Goal: Information Seeking & Learning: Find specific fact

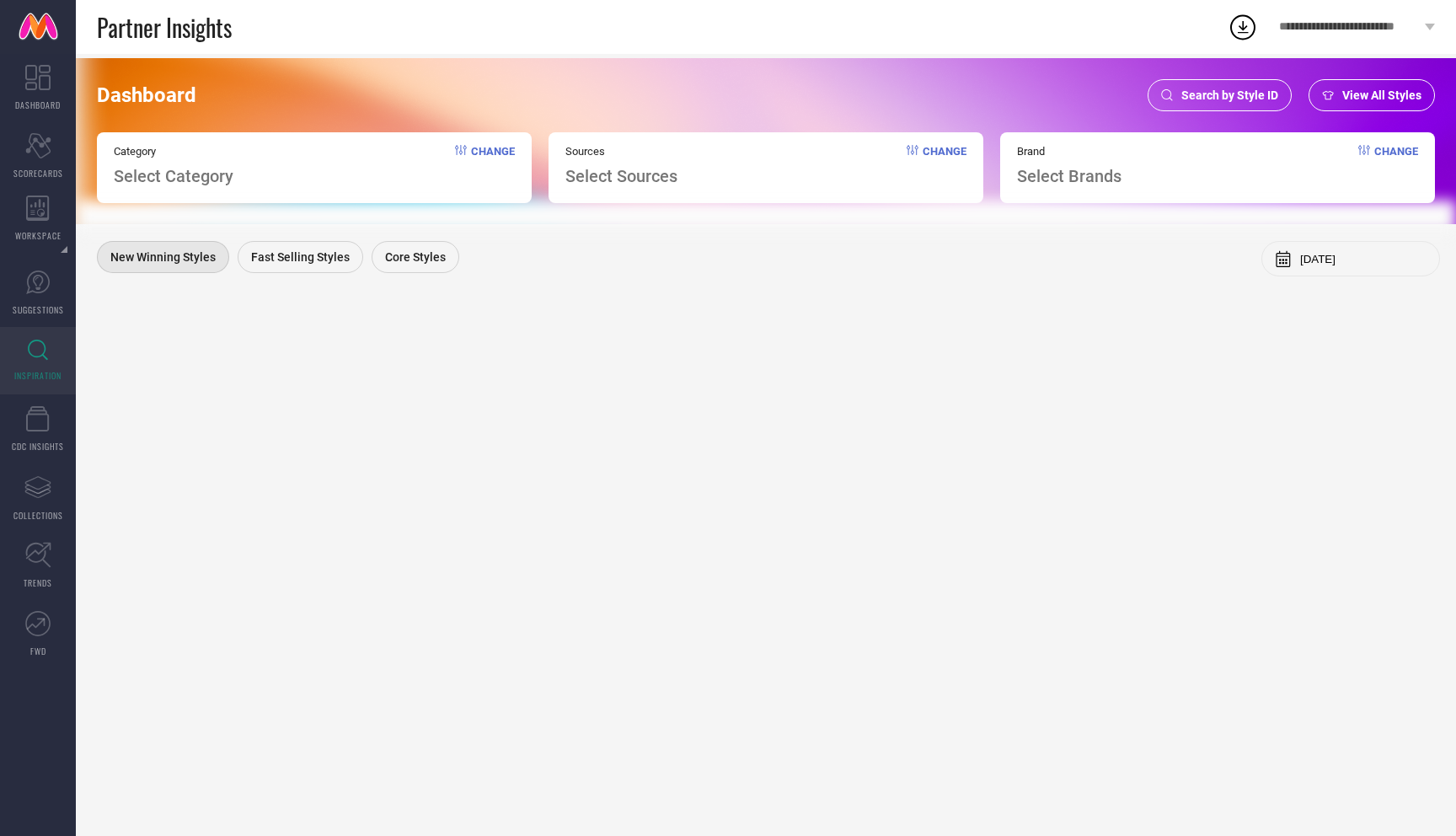
click at [1215, 88] on span "Search by Style ID" at bounding box center [1230, 94] width 97 height 13
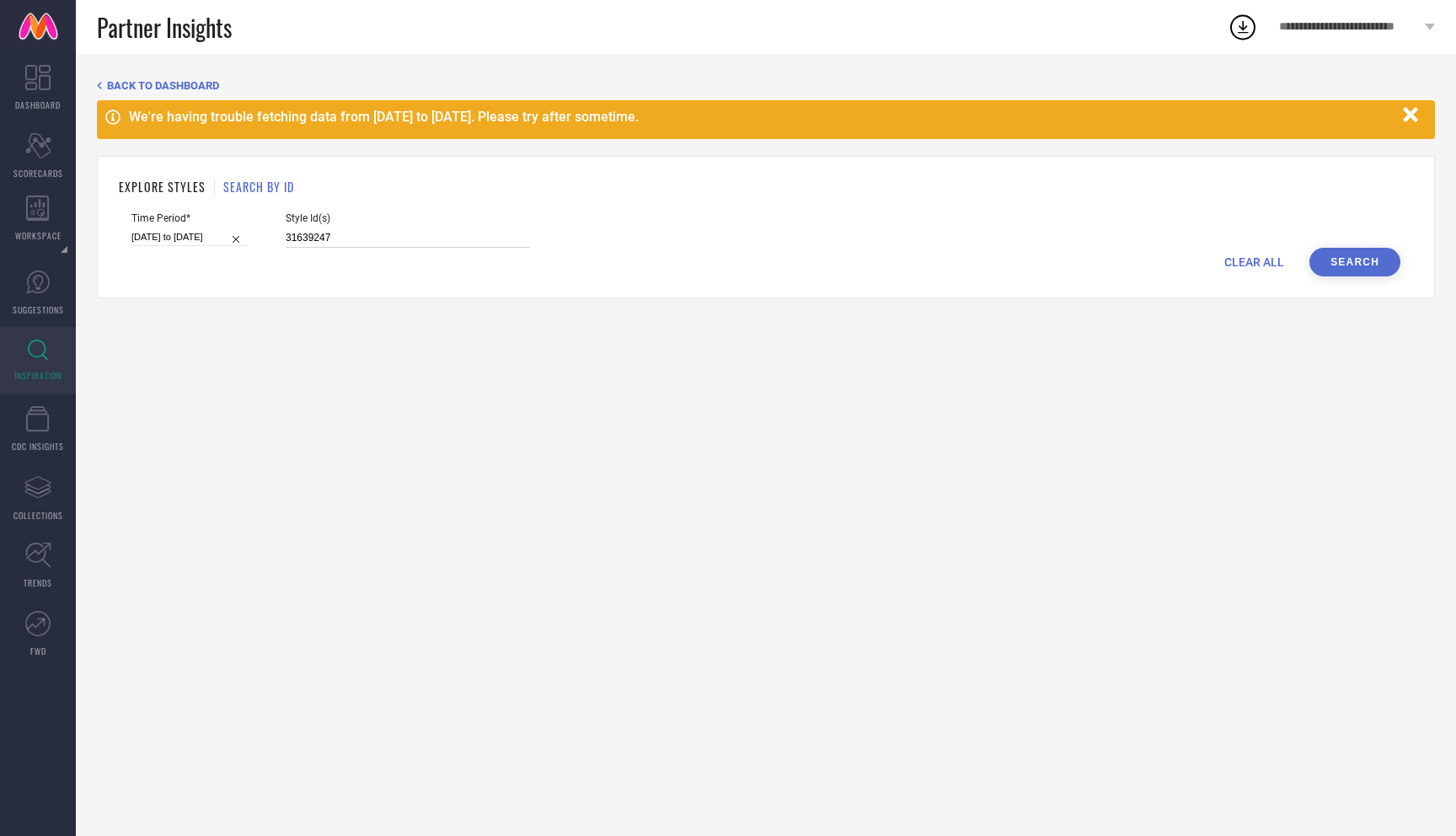
drag, startPoint x: 330, startPoint y: 240, endPoint x: 242, endPoint y: 234, distance: 88.2
click at [242, 234] on div "Time Period* [DATE] to [DATE] Style Id(s) 31639247" at bounding box center [766, 230] width 1269 height 36
paste input "0208444, 32024268, 32024271, 34776079"
type input "30208444, 32024268, 32024271, 34776079"
click at [1342, 256] on button "Search" at bounding box center [1356, 262] width 91 height 29
